Goal: Task Accomplishment & Management: Manage account settings

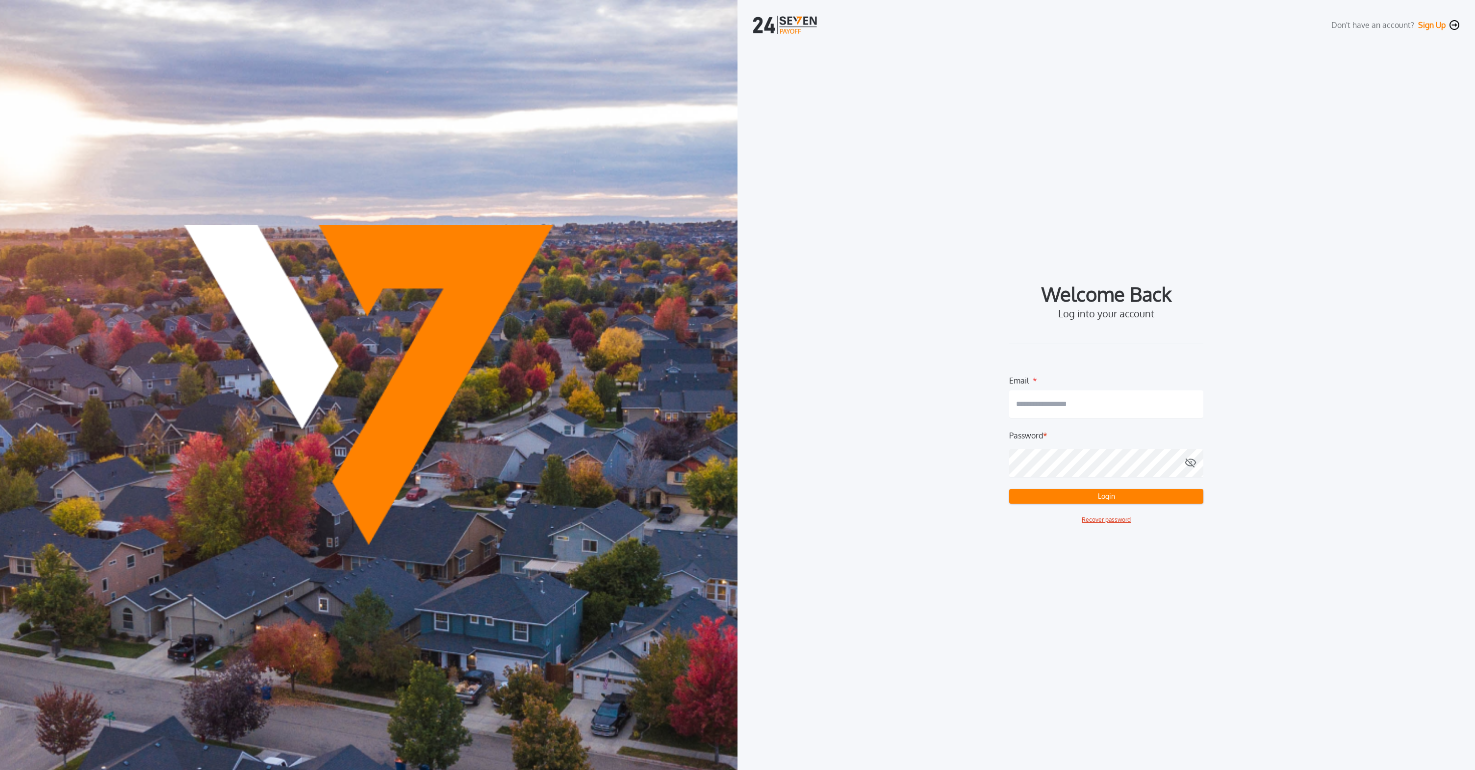
click at [1157, 393] on body "Don't have an account? Sign Up Welcome Back Log into your account Email * Passw…" at bounding box center [737, 385] width 1475 height 770
click at [0, 770] on com-1password-button at bounding box center [0, 770] width 0 height 0
type input "**********"
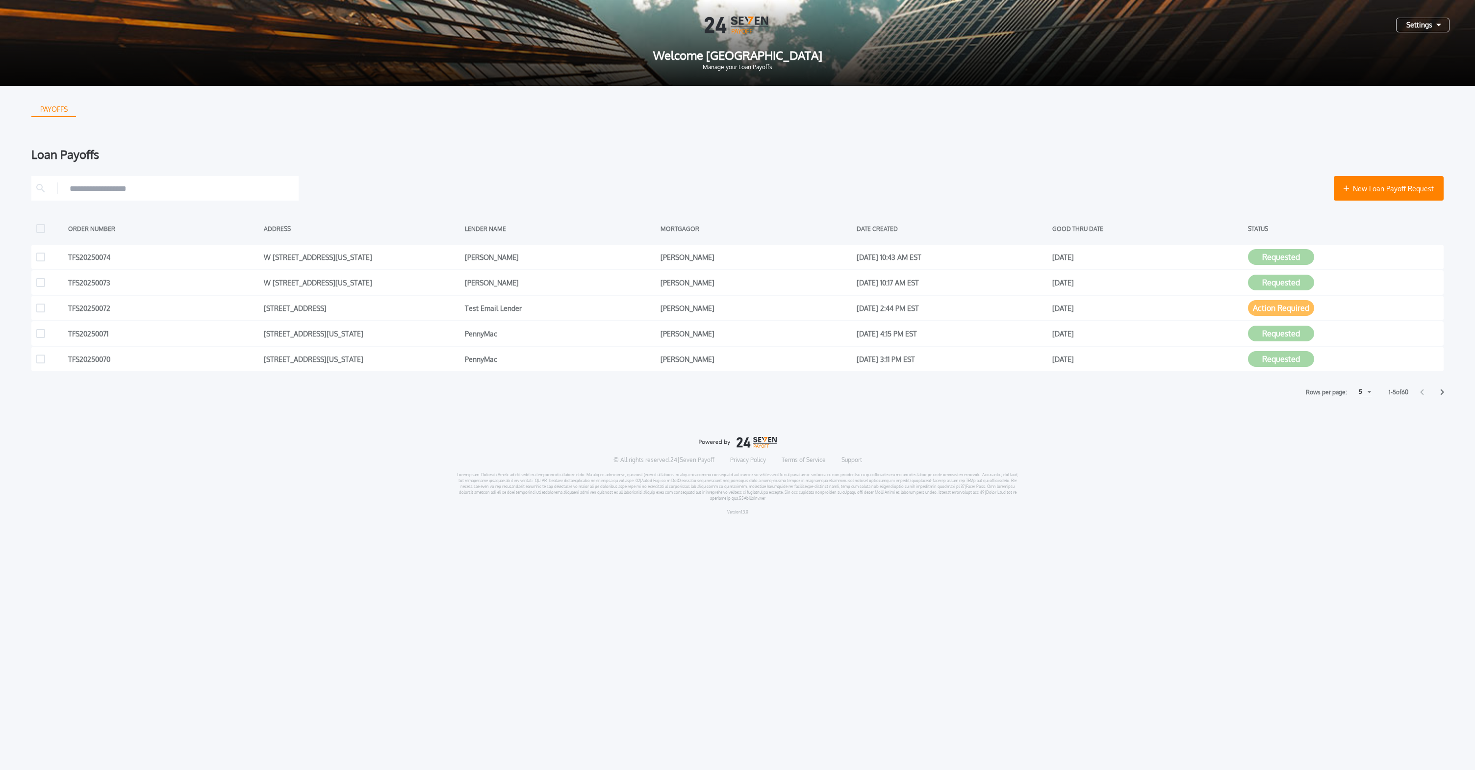
click at [1419, 27] on div "Settings" at bounding box center [1422, 25] width 53 height 15
click at [1406, 48] on button "Manage Users" at bounding box center [1388, 48] width 103 height 15
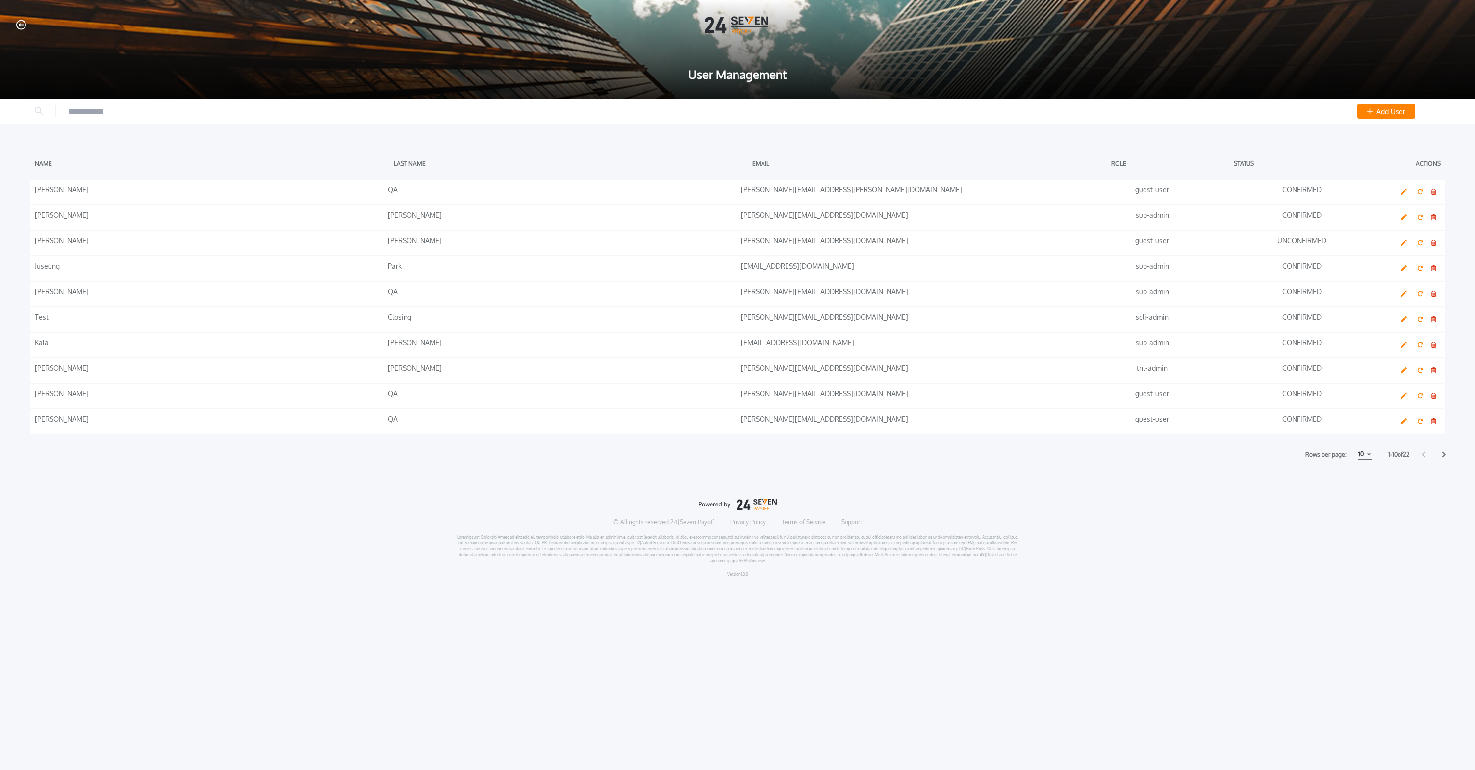
click at [1445, 455] on icon at bounding box center [1444, 454] width 4 height 6
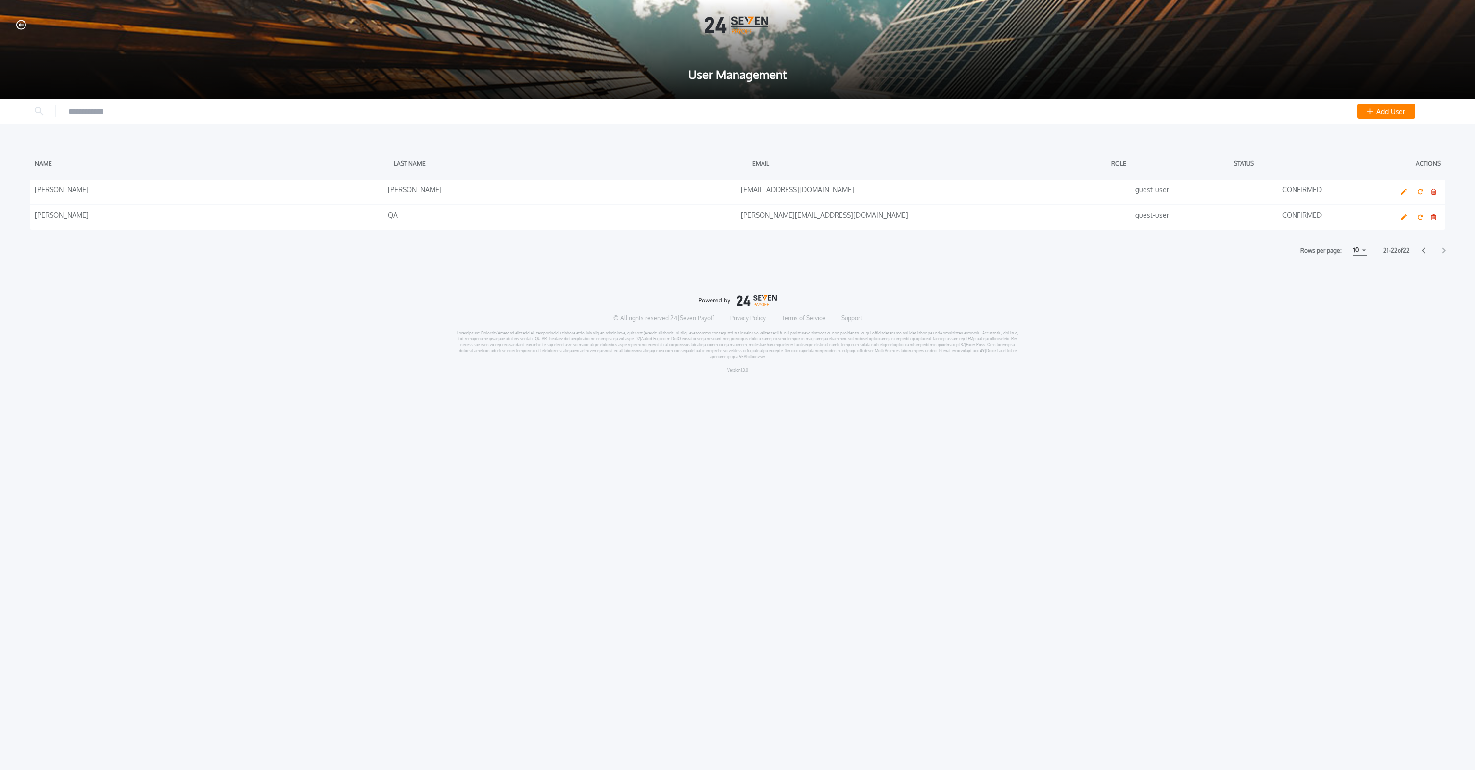
click at [1425, 251] on icon at bounding box center [1424, 250] width 4 height 6
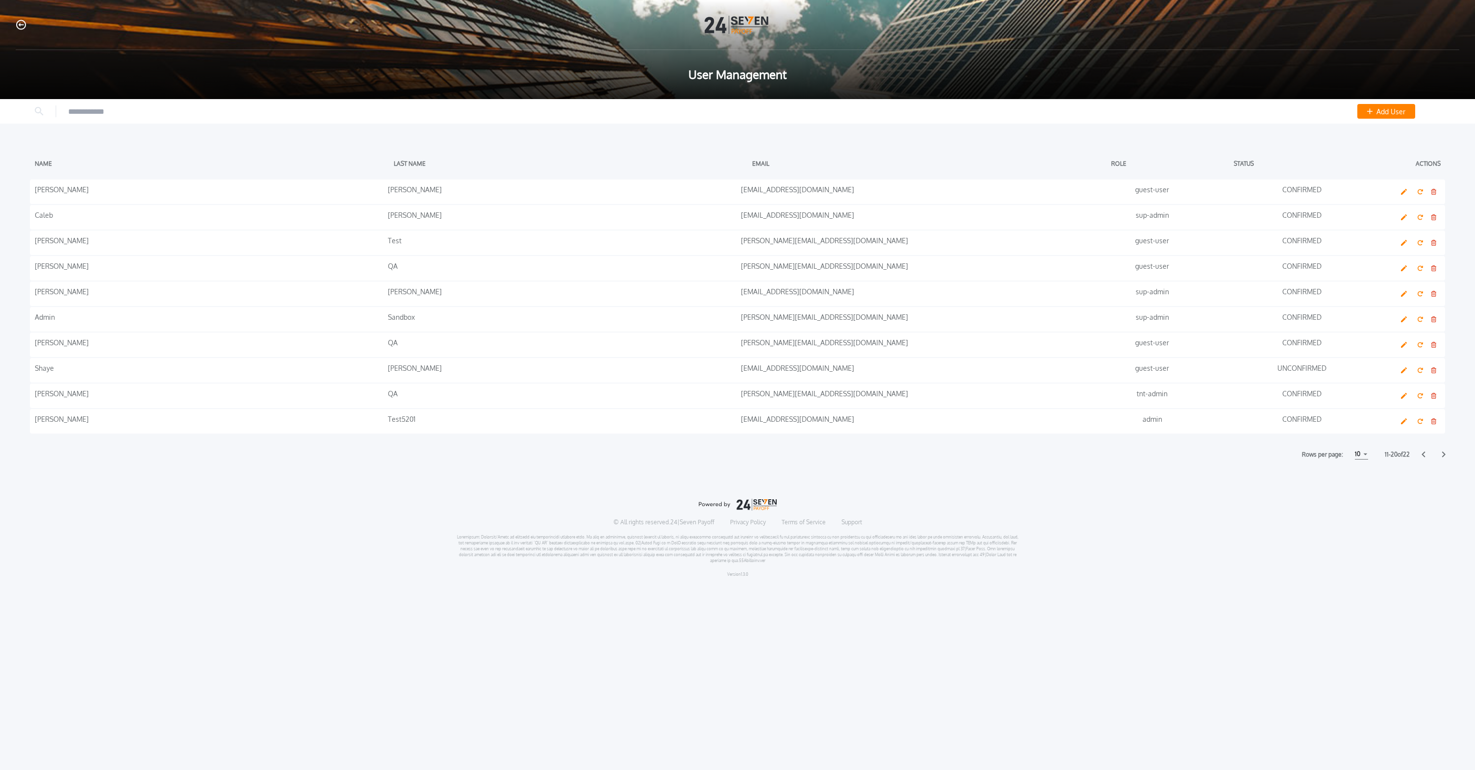
click at [1424, 454] on icon at bounding box center [1424, 454] width 4 height 6
click at [1446, 453] on div "Rows per page: 10 5 5 10 10 15 15 1 - 10 of 22" at bounding box center [737, 454] width 1475 height 10
click at [1444, 454] on icon at bounding box center [1444, 454] width 4 height 6
click at [1444, 454] on icon at bounding box center [1444, 455] width 3 height 6
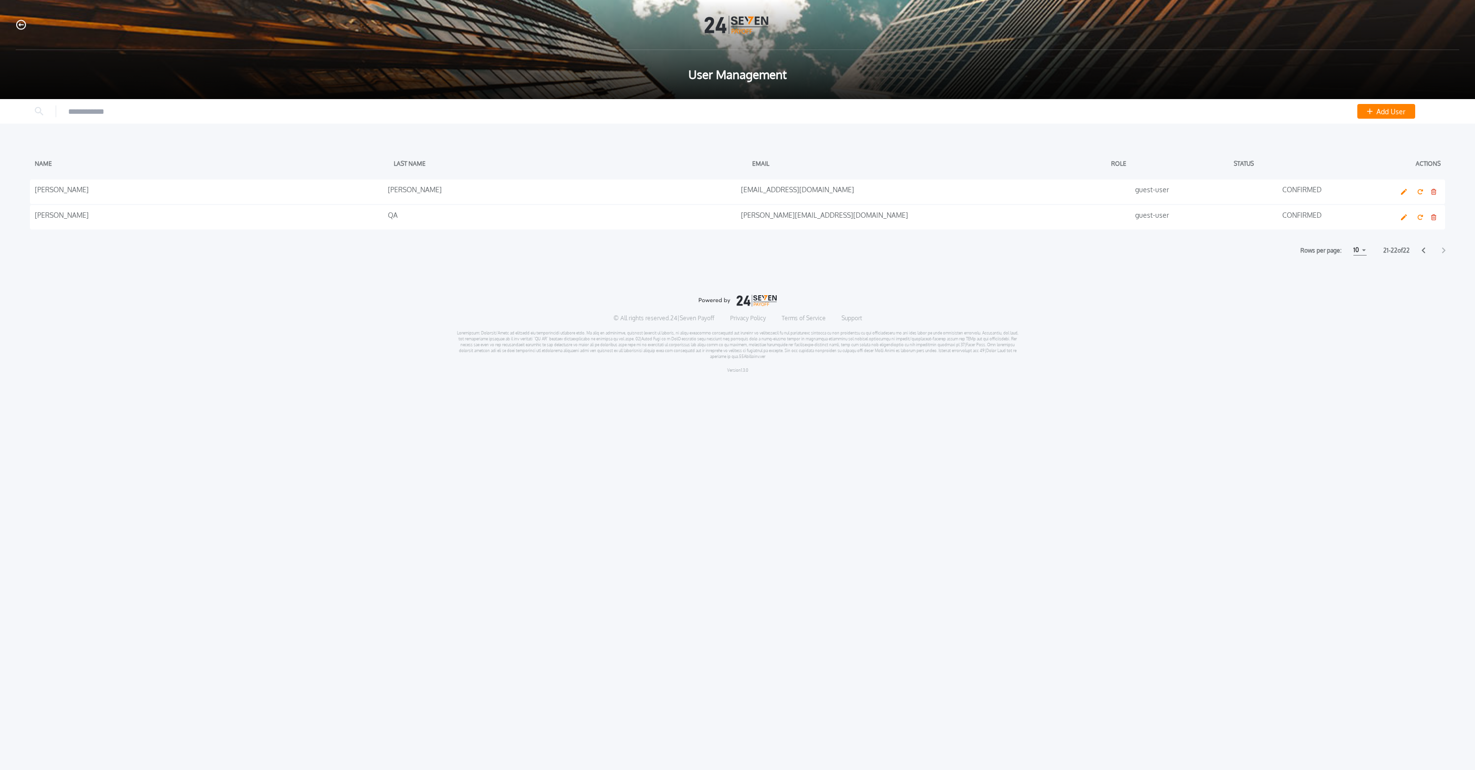
click at [1422, 251] on icon at bounding box center [1423, 251] width 3 height 6
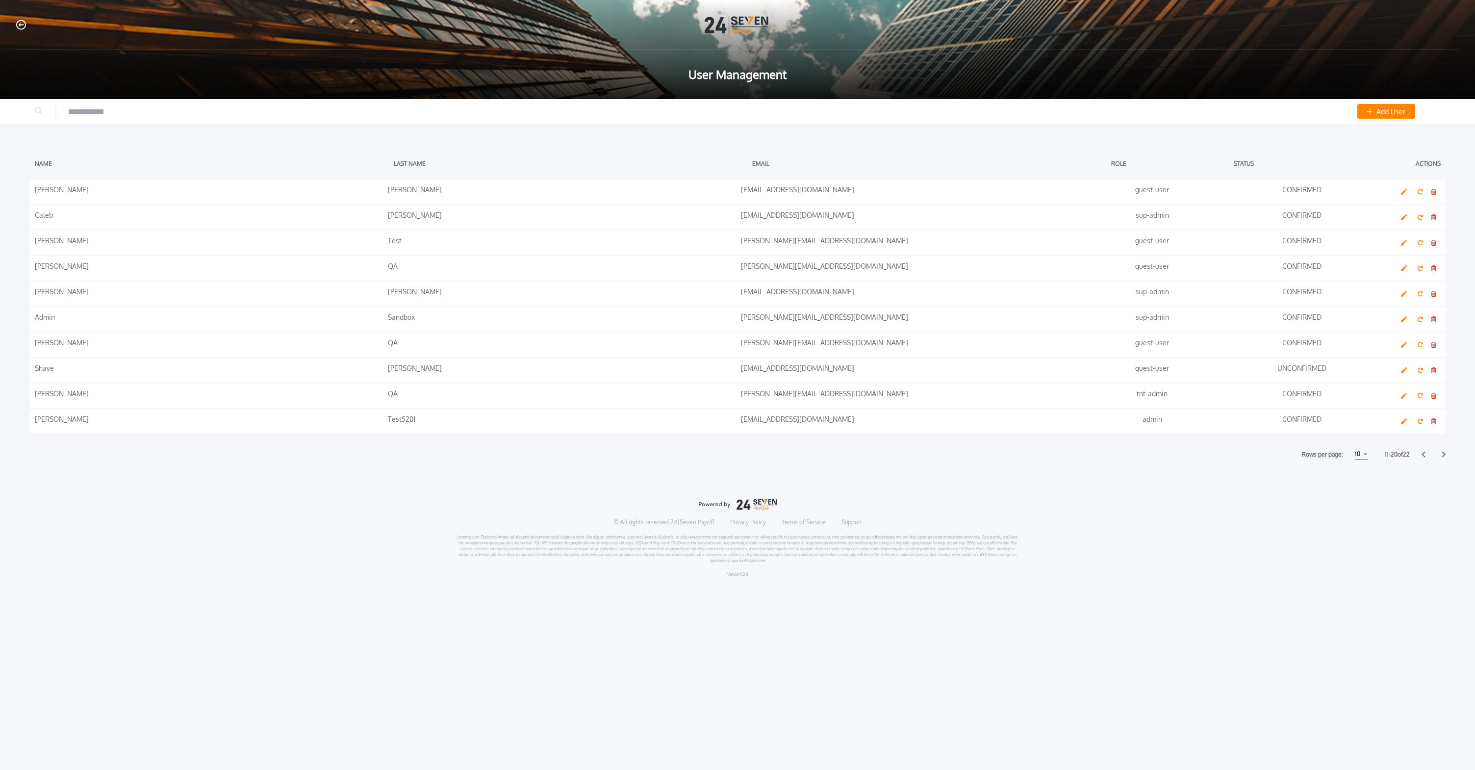
click at [1426, 453] on div at bounding box center [1434, 454] width 24 height 6
click at [1424, 454] on icon at bounding box center [1424, 454] width 4 height 6
click at [871, 318] on div "[PERSON_NAME][EMAIL_ADDRESS][DOMAIN_NAME]" at bounding box center [915, 319] width 348 height 15
click at [1445, 454] on icon at bounding box center [1444, 455] width 3 height 6
